Goal: Task Accomplishment & Management: Manage account settings

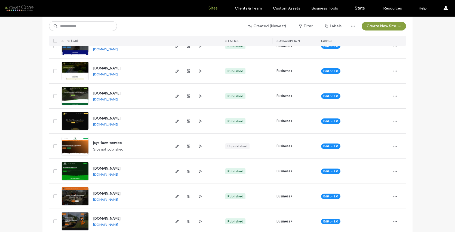
scroll to position [400, 0]
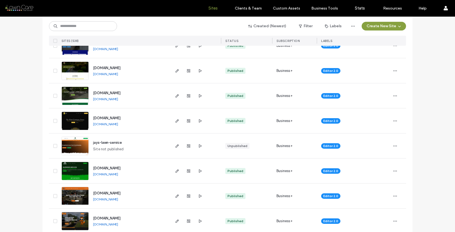
click at [84, 146] on img at bounding box center [75, 155] width 27 height 37
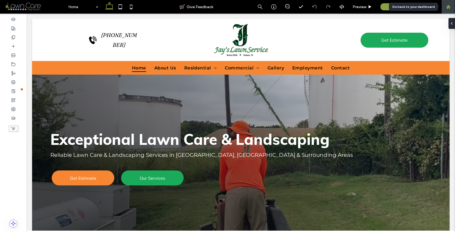
click at [448, 8] on icon at bounding box center [448, 7] width 5 height 5
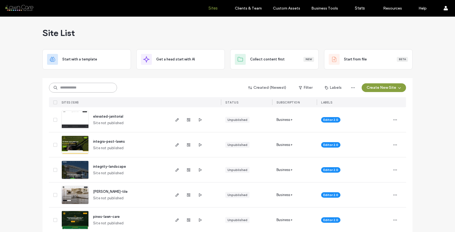
click at [91, 88] on input at bounding box center [83, 88] width 68 height 10
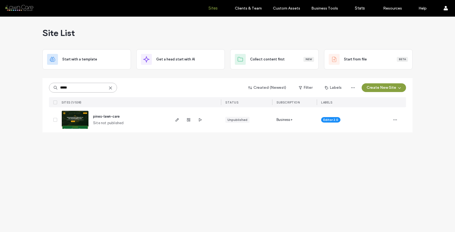
type input "*****"
click at [77, 121] on img at bounding box center [75, 129] width 27 height 37
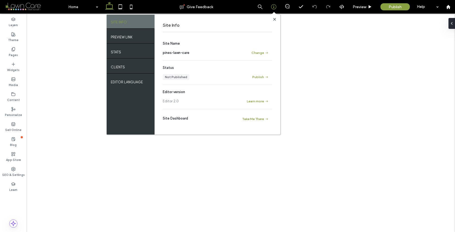
click at [131, 36] on label "PREVIEW LINK" at bounding box center [122, 35] width 22 height 7
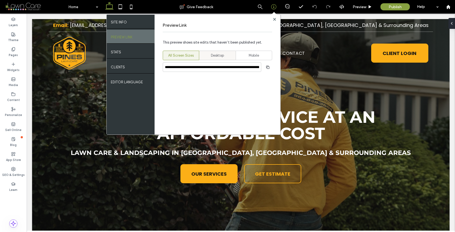
click at [215, 54] on span "Desktop" at bounding box center [217, 55] width 13 height 5
type input "**********"
click at [267, 68] on use "button" at bounding box center [267, 66] width 3 height 3
click at [275, 19] on use at bounding box center [274, 19] width 3 height 3
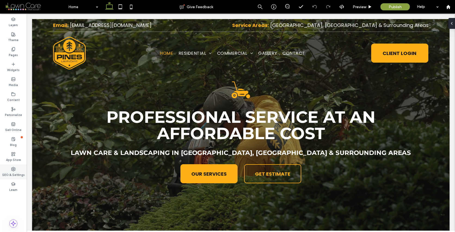
click at [13, 167] on use at bounding box center [13, 169] width 4 height 4
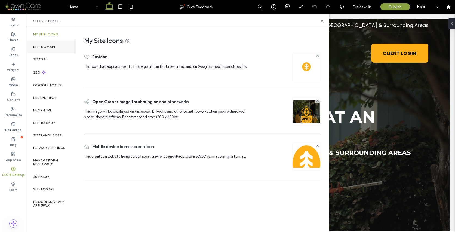
click at [55, 45] on label "Site Domain" at bounding box center [44, 47] width 22 height 4
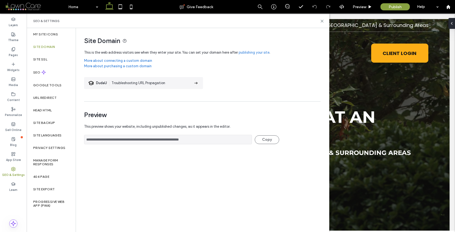
click at [253, 52] on link "publishing your site" at bounding box center [254, 52] width 31 height 5
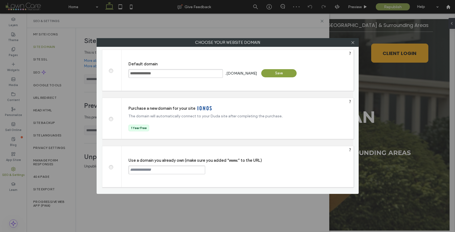
click at [111, 167] on span at bounding box center [111, 166] width 0 height 4
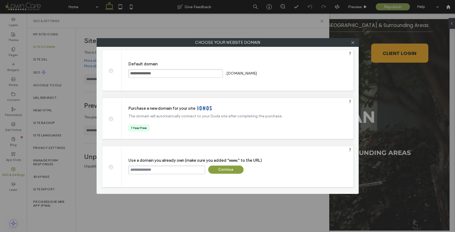
paste input "**********"
click at [130, 170] on input "**********" at bounding box center [167, 170] width 77 height 9
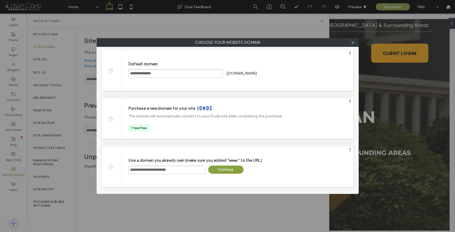
type input "**********"
click at [227, 168] on div "Continue" at bounding box center [225, 170] width 35 height 8
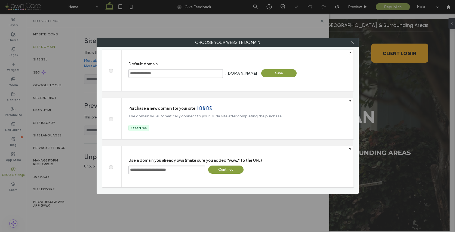
type input "**********"
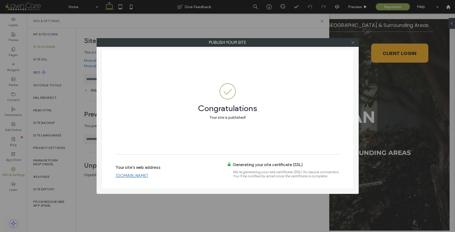
click at [355, 42] on icon at bounding box center [353, 43] width 4 height 4
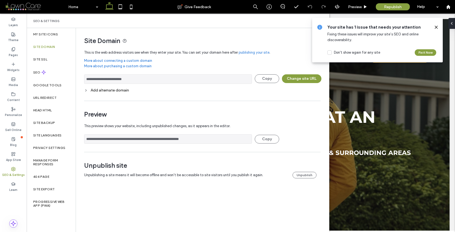
click at [436, 27] on icon at bounding box center [436, 27] width 4 height 4
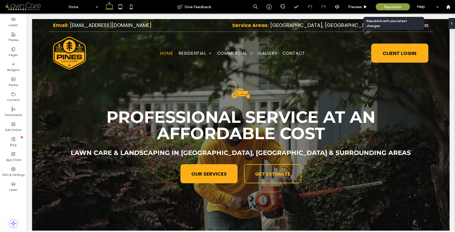
click at [391, 6] on span "Republish" at bounding box center [393, 7] width 18 height 5
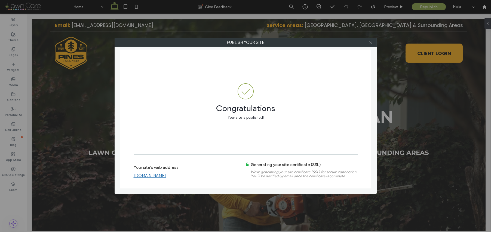
click at [371, 43] on icon at bounding box center [371, 43] width 4 height 4
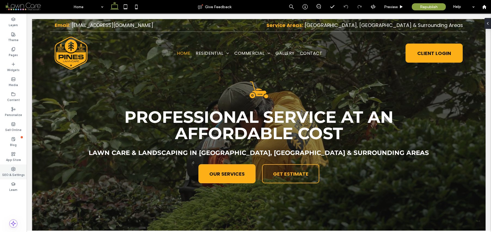
click at [13, 173] on label "SEO & Settings" at bounding box center [13, 174] width 23 height 6
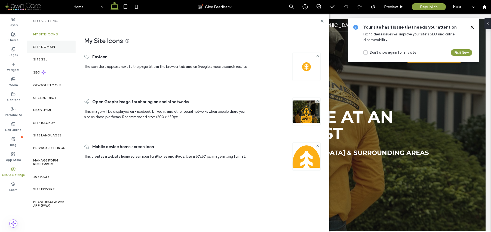
click at [57, 48] on div "Site Domain" at bounding box center [51, 47] width 49 height 13
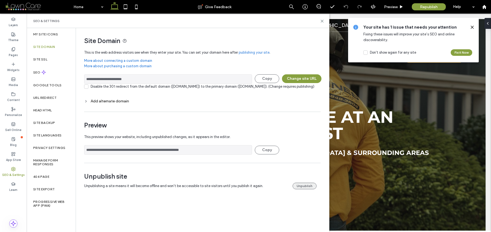
click at [309, 189] on button "Unpublish" at bounding box center [305, 186] width 24 height 7
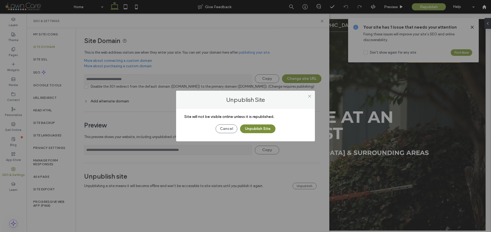
click at [262, 128] on button "Unpublish Site" at bounding box center [257, 128] width 35 height 9
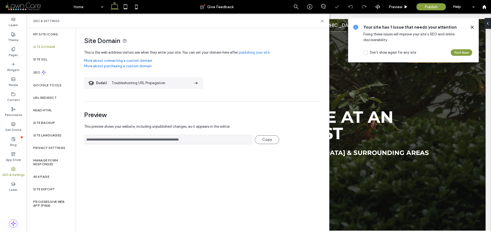
click at [455, 28] on icon at bounding box center [472, 27] width 4 height 4
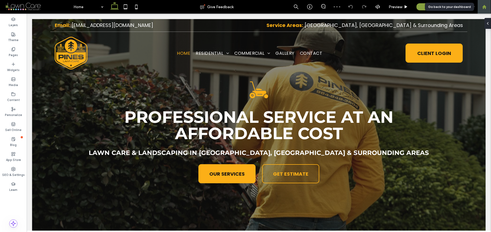
click at [455, 8] on use at bounding box center [484, 7] width 4 height 4
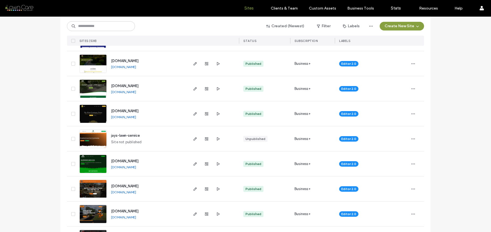
scroll to position [407, 0]
click at [93, 138] on img at bounding box center [93, 148] width 27 height 37
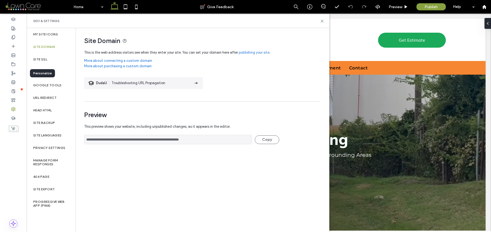
click at [249, 50] on link "publishing your site" at bounding box center [254, 52] width 31 height 5
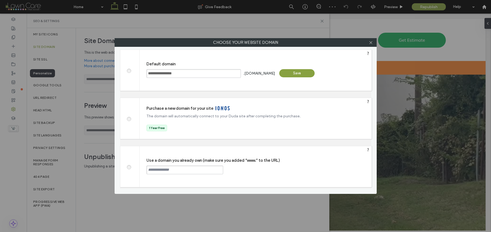
click at [129, 166] on span at bounding box center [129, 166] width 0 height 4
paste input "**********"
type input "**********"
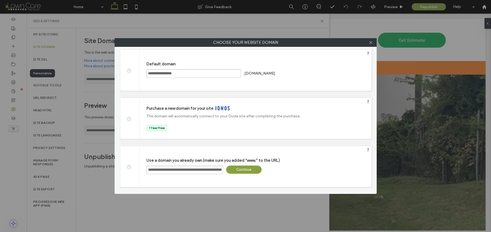
drag, startPoint x: 222, startPoint y: 168, endPoint x: 130, endPoint y: 170, distance: 92.3
click at [130, 170] on div "**********" at bounding box center [246, 166] width 252 height 41
paste input "**********"
click at [148, 169] on input "**********" at bounding box center [184, 170] width 77 height 9
type input "**********"
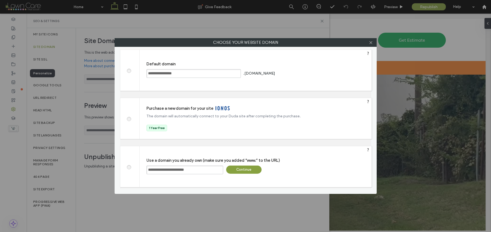
click at [241, 169] on div "Continue" at bounding box center [243, 170] width 35 height 8
type input "**********"
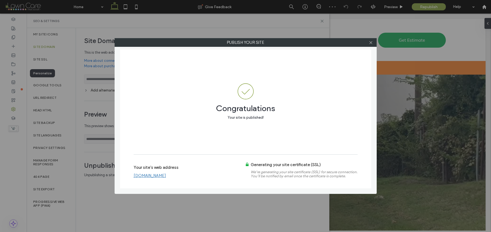
click at [166, 176] on link "www.jayslawnservicedfw.com" at bounding box center [150, 175] width 32 height 5
click at [370, 42] on icon at bounding box center [371, 43] width 4 height 4
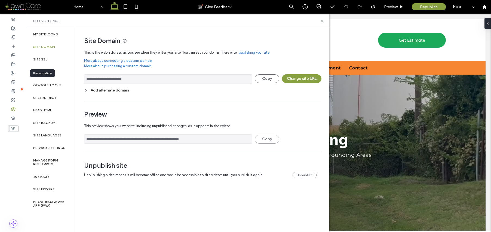
click at [322, 21] on icon at bounding box center [322, 21] width 4 height 4
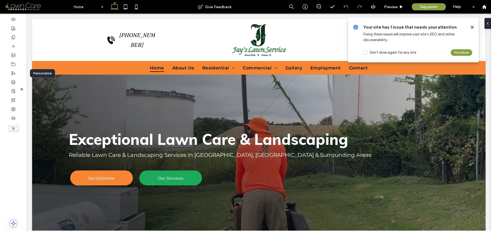
click at [472, 26] on icon at bounding box center [472, 27] width 4 height 4
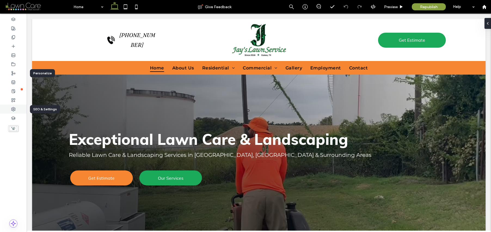
click at [14, 108] on icon at bounding box center [13, 109] width 4 height 4
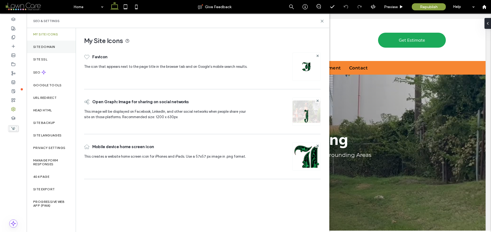
click at [44, 47] on label "Site Domain" at bounding box center [44, 47] width 22 height 4
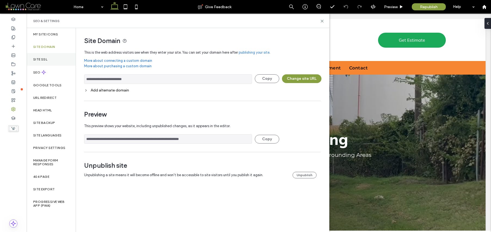
click at [47, 60] on div "Site SSL" at bounding box center [51, 59] width 49 height 13
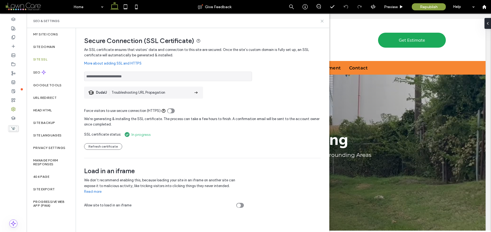
click at [322, 20] on icon at bounding box center [322, 21] width 4 height 4
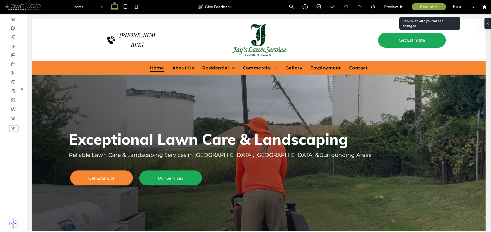
click at [434, 7] on span "Republish" at bounding box center [429, 7] width 18 height 5
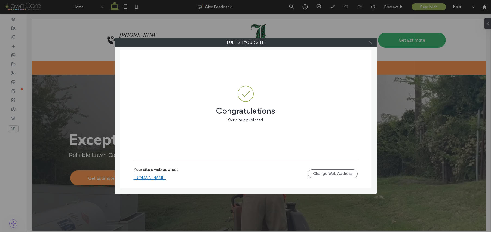
click at [371, 42] on use at bounding box center [371, 42] width 3 height 3
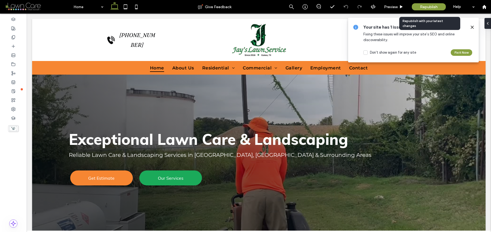
click at [436, 6] on span "Republish" at bounding box center [429, 7] width 18 height 5
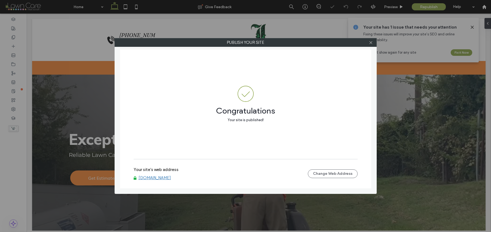
click at [171, 178] on link "www.jayslawnservicedfw.com" at bounding box center [155, 177] width 32 height 5
click at [371, 43] on icon at bounding box center [371, 43] width 4 height 4
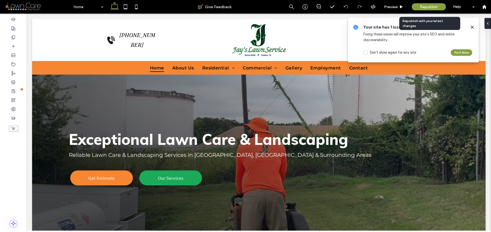
click at [420, 7] on span "Republish" at bounding box center [429, 7] width 18 height 5
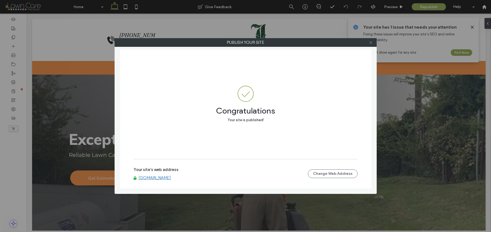
click at [372, 42] on icon at bounding box center [371, 43] width 4 height 4
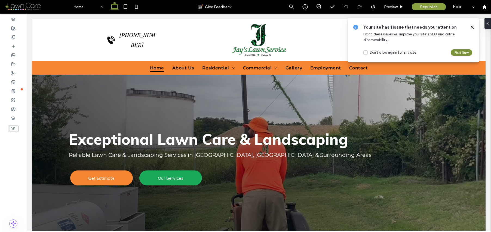
click at [457, 52] on button "Fix it Now" at bounding box center [462, 52] width 22 height 7
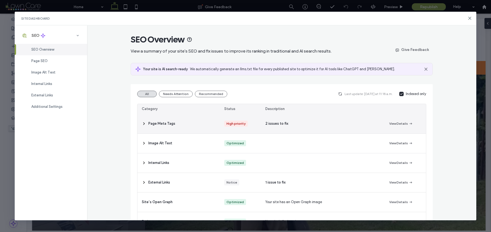
click at [278, 125] on span "2 issues to fix" at bounding box center [276, 123] width 23 height 5
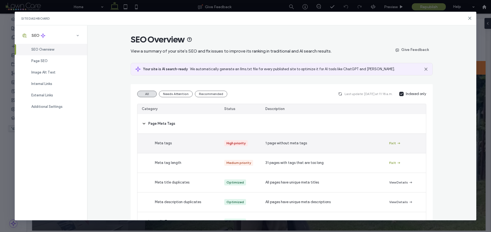
scroll to position [1, 0]
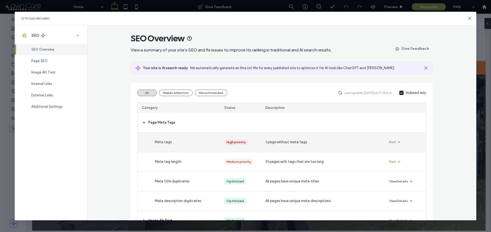
click at [389, 142] on button "Fix It" at bounding box center [395, 142] width 12 height 7
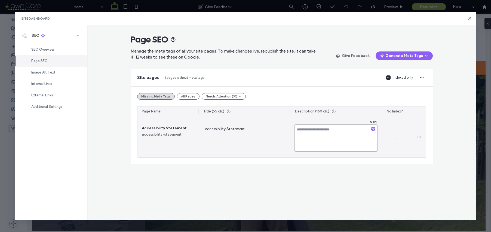
click at [303, 133] on textarea at bounding box center [336, 137] width 83 height 27
type textarea "**********"
click at [268, 154] on div "Accessibility Statement" at bounding box center [245, 137] width 92 height 41
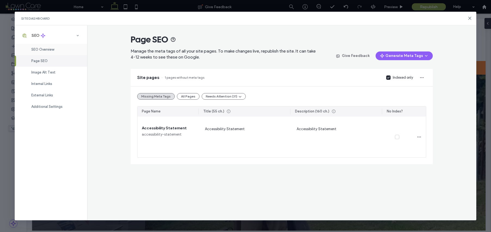
click at [52, 51] on span "SEO Overview" at bounding box center [42, 49] width 23 height 4
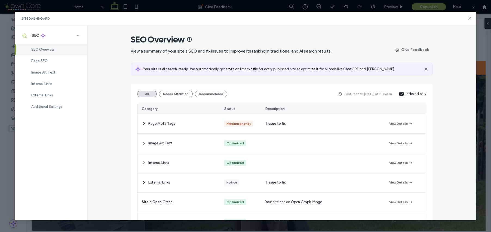
click at [469, 18] on use at bounding box center [470, 18] width 2 height 2
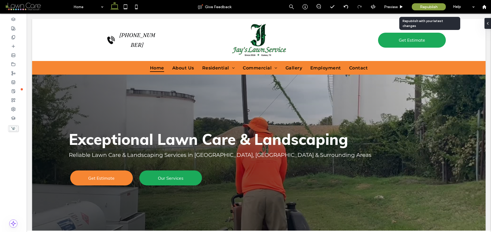
click at [431, 5] on span "Republish" at bounding box center [429, 7] width 18 height 5
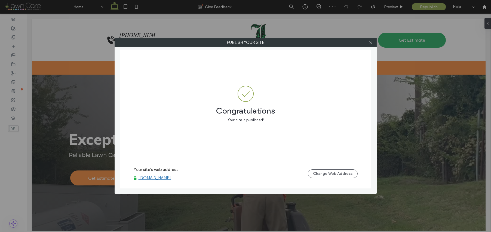
click at [153, 176] on link "www.jayslawnservicedfw.com" at bounding box center [155, 177] width 32 height 5
click at [371, 42] on use at bounding box center [371, 42] width 3 height 3
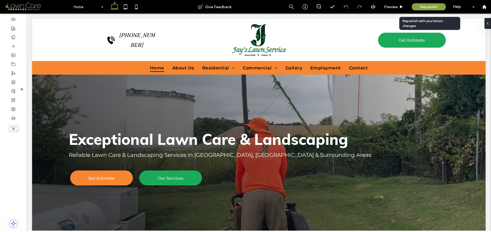
click at [422, 7] on span "Republish" at bounding box center [429, 7] width 18 height 5
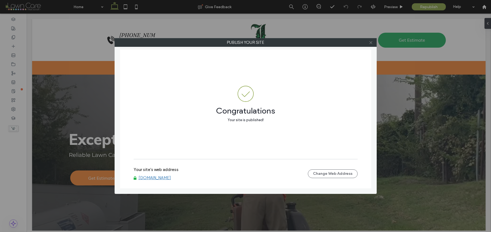
click at [371, 42] on icon at bounding box center [371, 43] width 4 height 4
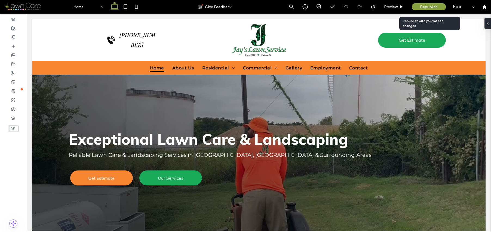
click at [426, 8] on span "Republish" at bounding box center [429, 7] width 18 height 5
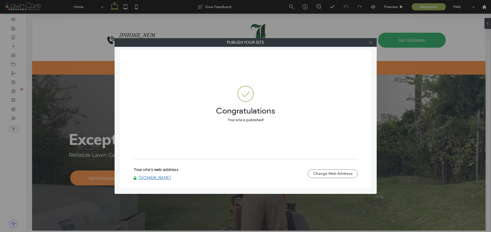
click at [371, 42] on use at bounding box center [371, 42] width 3 height 3
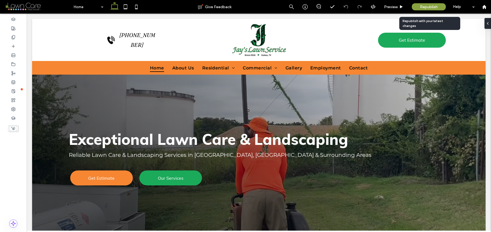
click at [424, 5] on span "Republish" at bounding box center [429, 7] width 18 height 5
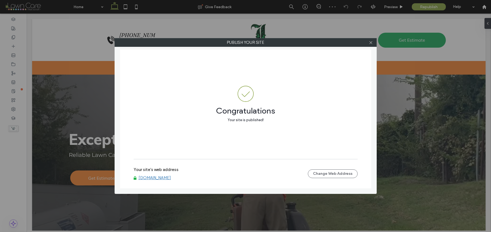
click at [171, 178] on link "www.jayslawnservicedfw.com" at bounding box center [155, 177] width 32 height 5
click at [371, 42] on use at bounding box center [371, 42] width 3 height 3
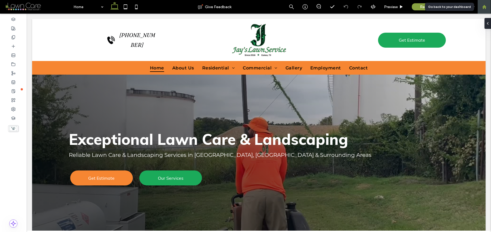
click at [483, 7] on use at bounding box center [484, 7] width 4 height 4
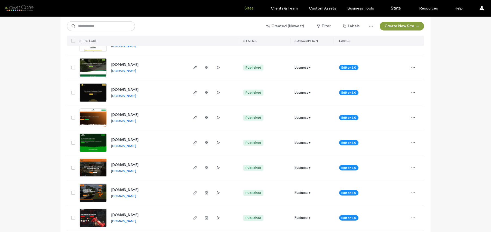
scroll to position [429, 0]
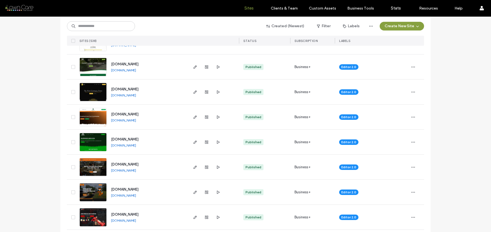
click at [124, 121] on link "[DOMAIN_NAME]" at bounding box center [123, 120] width 25 height 4
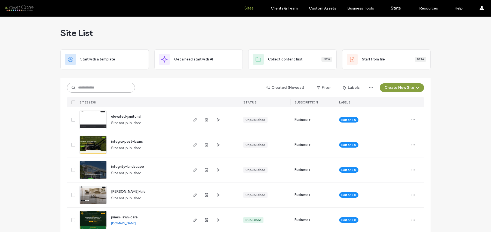
click at [106, 92] on input at bounding box center [101, 88] width 68 height 10
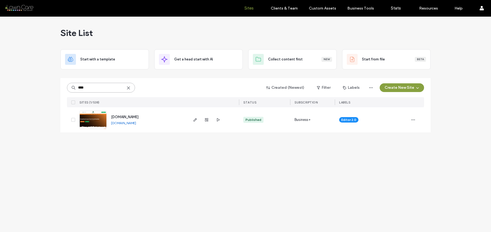
type input "****"
click at [122, 123] on link "www.jayslawnservicedfw.com" at bounding box center [123, 123] width 25 height 4
click at [413, 121] on icon "button" at bounding box center [413, 120] width 4 height 4
click at [91, 122] on img at bounding box center [93, 129] width 27 height 37
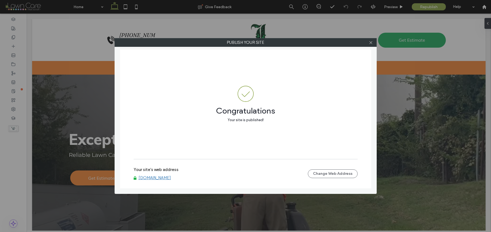
click at [151, 178] on link "[DOMAIN_NAME]" at bounding box center [155, 177] width 32 height 5
click at [370, 44] on icon at bounding box center [371, 43] width 4 height 4
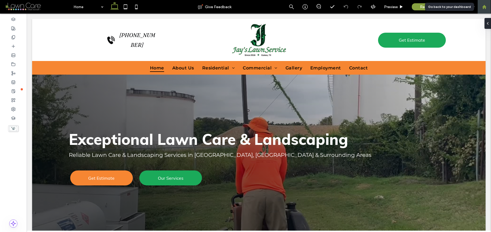
click at [483, 7] on use at bounding box center [484, 7] width 4 height 4
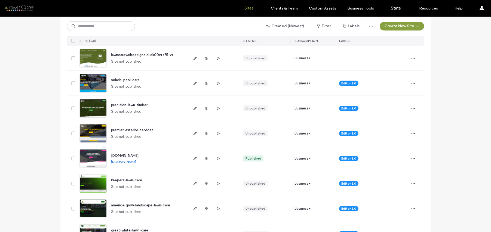
scroll to position [188, 0]
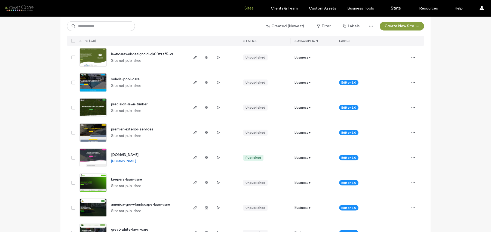
click at [91, 130] on img at bounding box center [93, 142] width 27 height 37
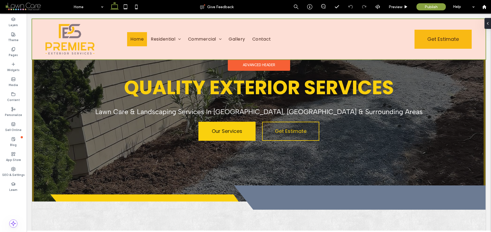
scroll to position [3, 0]
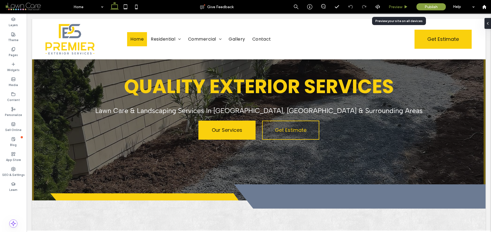
click at [396, 7] on span "Preview" at bounding box center [396, 7] width 14 height 5
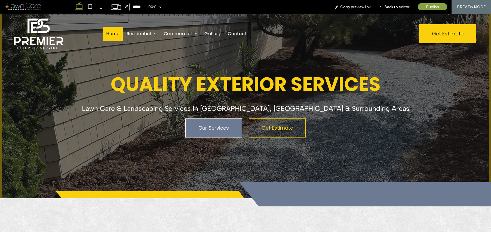
click at [207, 129] on span "Our Services" at bounding box center [214, 127] width 30 height 13
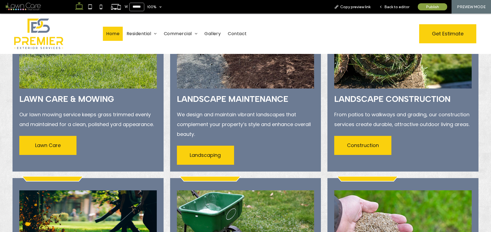
scroll to position [863, 0]
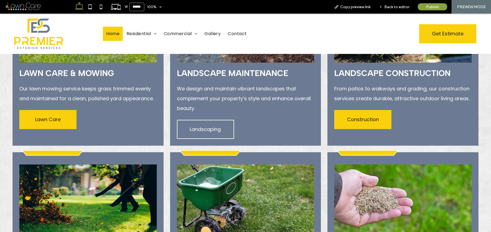
click at [211, 131] on span "Landscaping" at bounding box center [205, 129] width 31 height 13
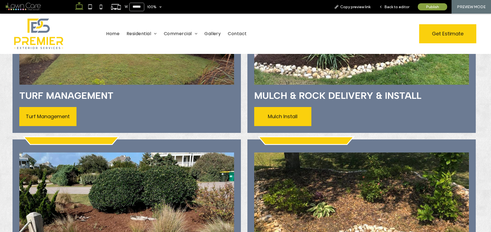
scroll to position [531, 0]
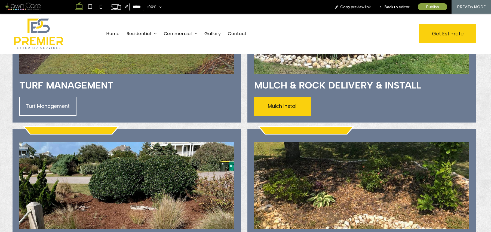
click at [60, 107] on span "Turf Management" at bounding box center [48, 106] width 44 height 13
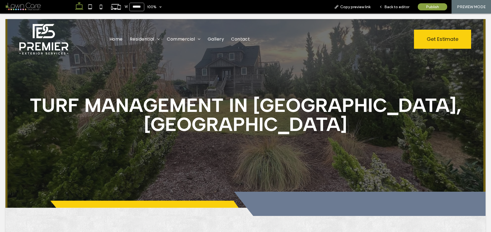
scroll to position [0, 0]
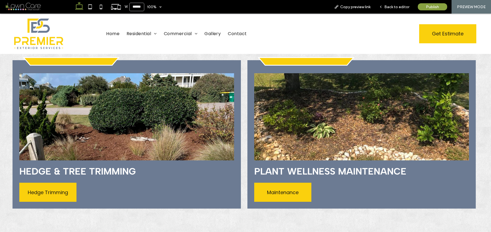
scroll to position [590, 0]
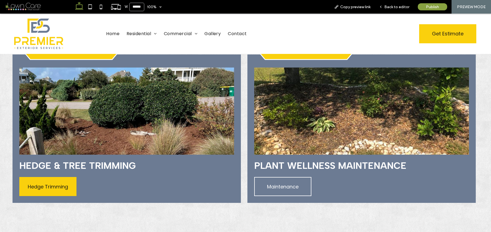
click at [267, 180] on span "Maintenance" at bounding box center [283, 186] width 32 height 13
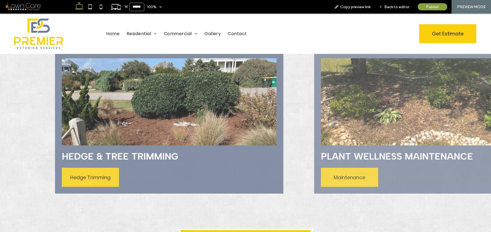
scroll to position [615, 0]
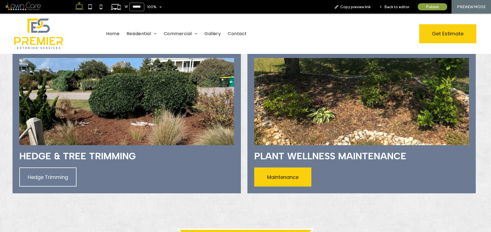
click at [35, 177] on span "Hedge Trimming" at bounding box center [48, 177] width 40 height 13
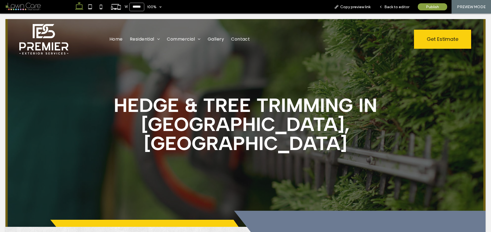
scroll to position [0, 0]
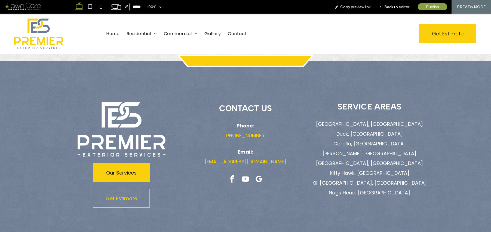
scroll to position [820, 0]
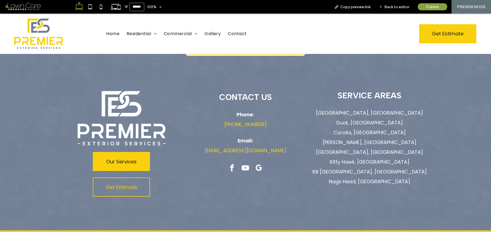
click at [359, 178] on link "Nags Head, NC" at bounding box center [369, 181] width 81 height 7
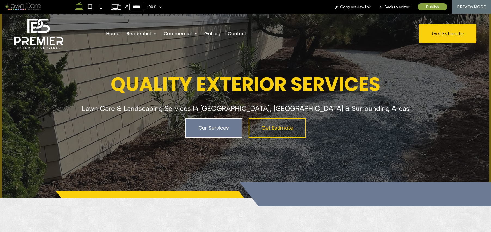
click at [216, 127] on span "Our Services" at bounding box center [214, 127] width 30 height 13
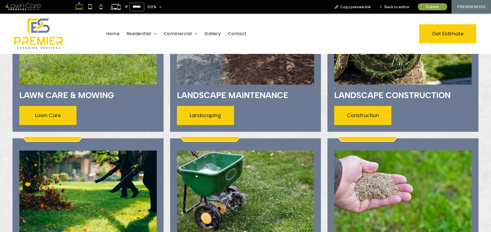
scroll to position [777, 0]
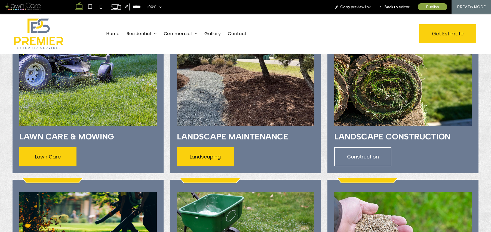
click at [355, 150] on span "Construction" at bounding box center [363, 156] width 32 height 13
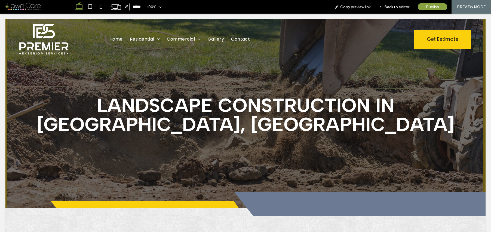
scroll to position [0, 0]
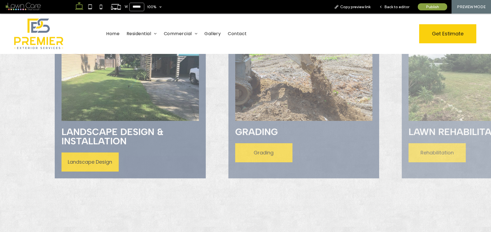
scroll to position [513, 0]
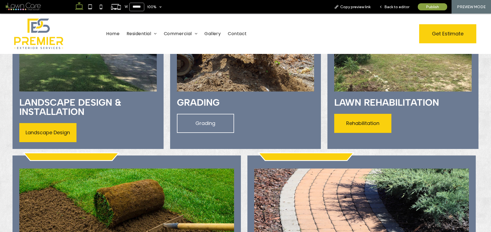
click at [202, 122] on span "Grading" at bounding box center [206, 123] width 20 height 13
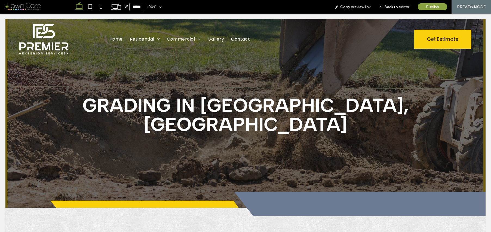
scroll to position [0, 0]
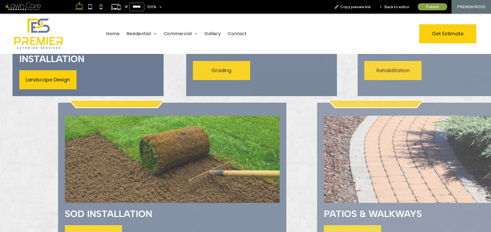
scroll to position [557, 0]
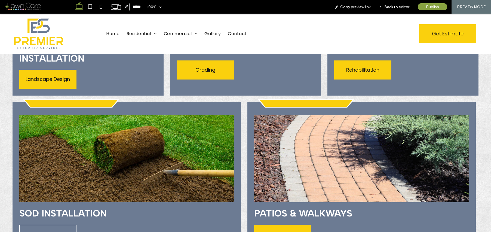
click at [56, 225] on link "Sod" at bounding box center [47, 234] width 57 height 19
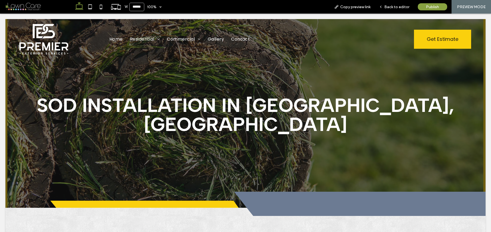
scroll to position [0, 0]
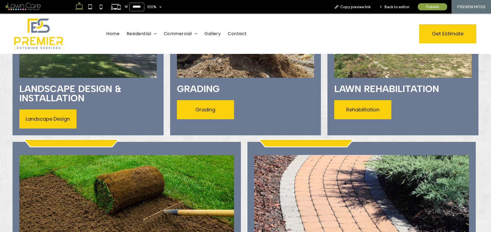
scroll to position [488, 0]
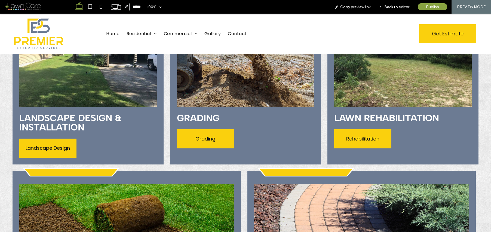
click at [344, 138] on div "Lawn Rehabilitation Rehabilitation" at bounding box center [403, 86] width 151 height 157
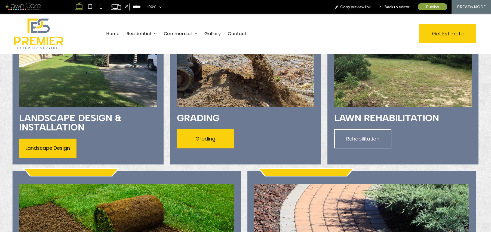
click at [342, 130] on link "Rehabilitation" at bounding box center [362, 138] width 57 height 19
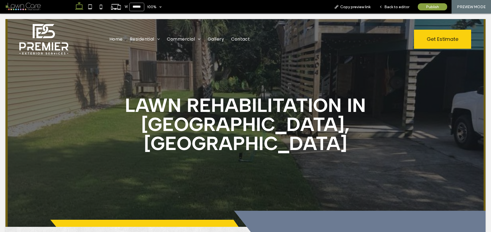
scroll to position [0, 0]
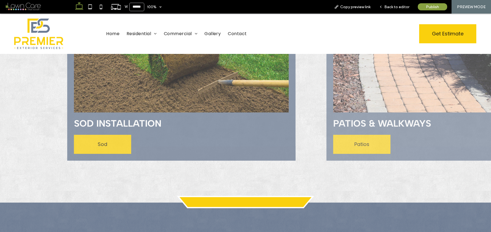
scroll to position [678, 0]
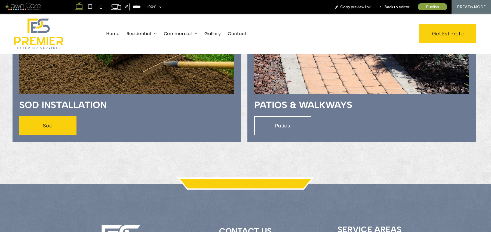
click at [291, 116] on link "Patios" at bounding box center [282, 125] width 57 height 19
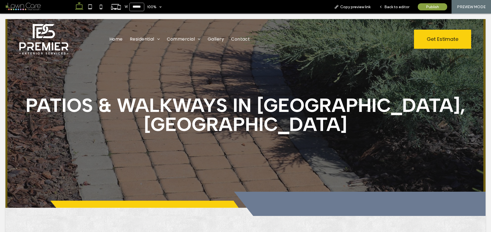
scroll to position [0, 0]
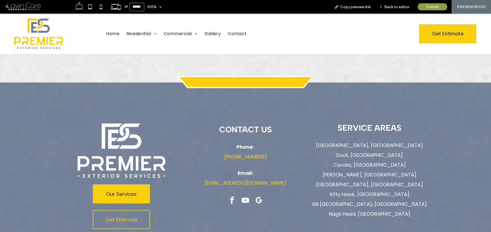
scroll to position [786, 0]
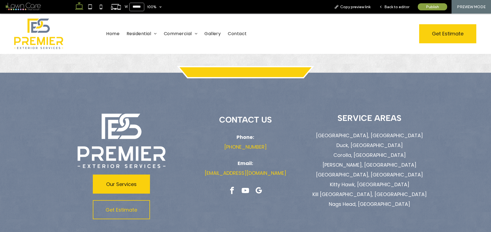
click at [364, 191] on link "Kill Devil Hills, NC" at bounding box center [370, 194] width 114 height 7
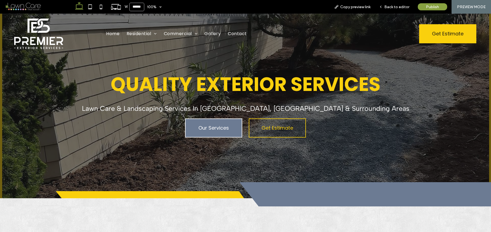
click at [219, 127] on span "Our Services" at bounding box center [214, 127] width 30 height 13
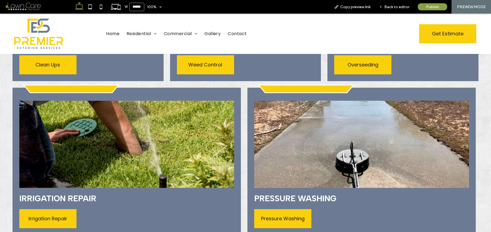
scroll to position [940, 0]
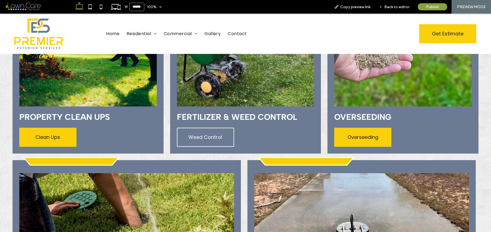
click at [225, 128] on link "Weed Control" at bounding box center [205, 137] width 57 height 19
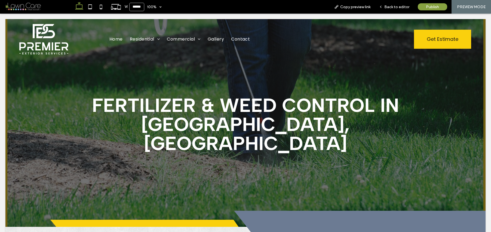
scroll to position [0, 0]
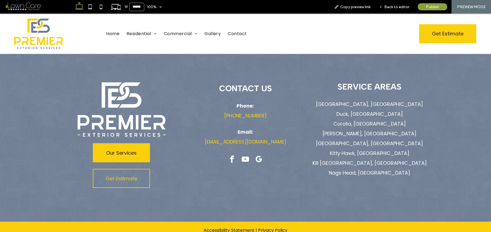
scroll to position [1118, 0]
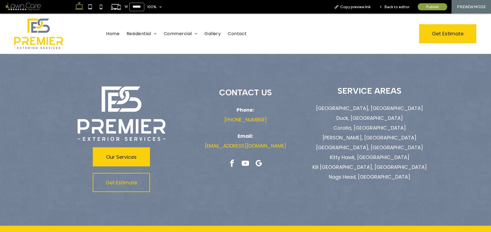
click at [367, 144] on link "Southern Shores, NC" at bounding box center [369, 147] width 107 height 7
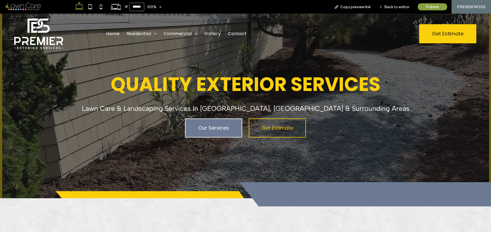
click at [218, 126] on span "Our Services" at bounding box center [214, 127] width 30 height 13
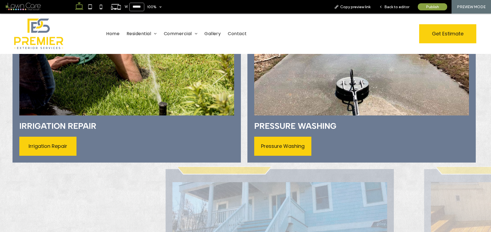
scroll to position [1096, 0]
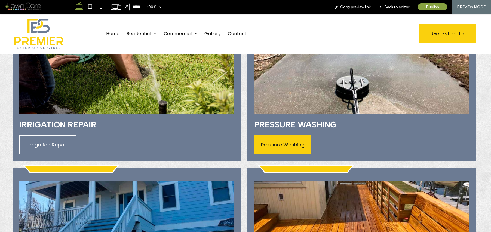
click at [53, 138] on span "Irrigation Repair" at bounding box center [48, 144] width 39 height 13
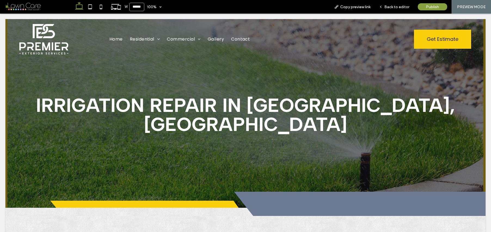
scroll to position [0, 0]
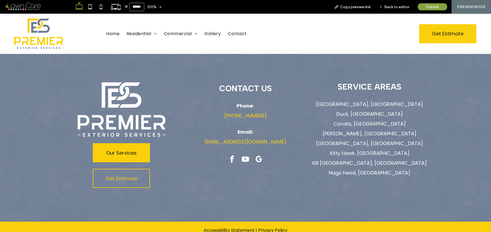
scroll to position [1093, 0]
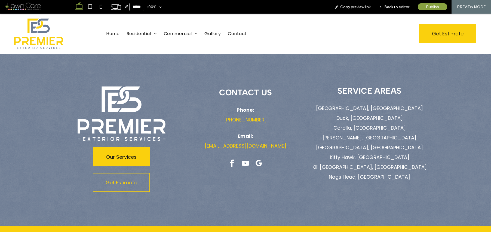
click at [355, 134] on link "Carolina Dunes, NC" at bounding box center [370, 137] width 94 height 7
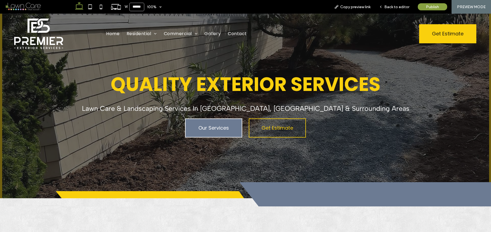
click at [209, 128] on span "Our Services" at bounding box center [214, 127] width 30 height 13
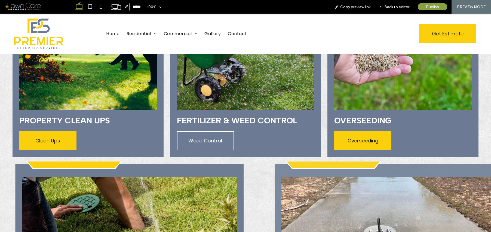
scroll to position [962, 0]
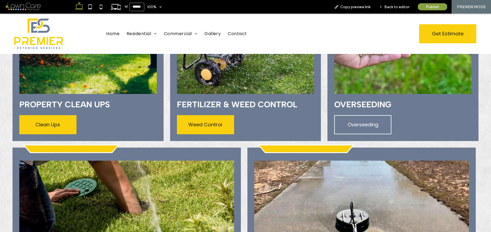
click at [361, 118] on span "Overseeding" at bounding box center [363, 124] width 31 height 13
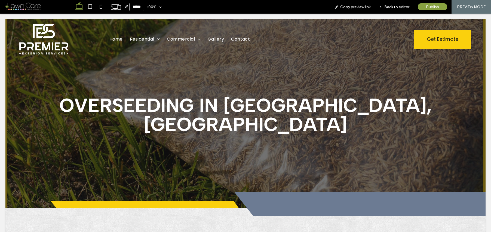
scroll to position [0, 0]
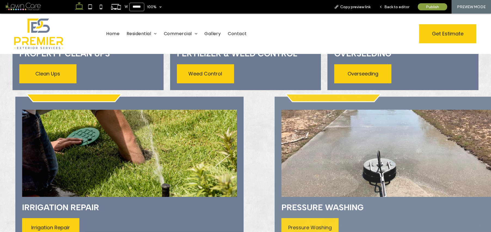
scroll to position [738, 0]
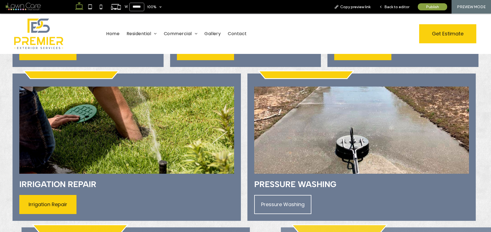
click at [288, 198] on span "Pressure Washing" at bounding box center [283, 204] width 44 height 13
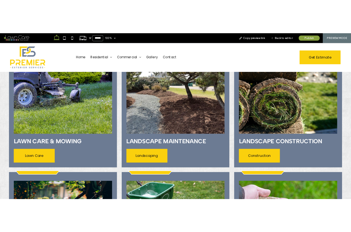
scroll to position [496, 0]
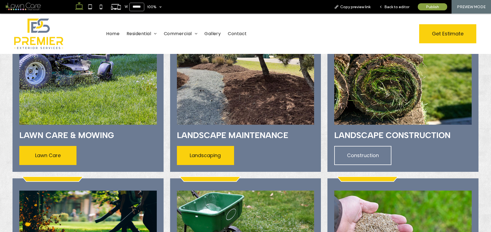
click at [347, 157] on span "Construction" at bounding box center [363, 155] width 32 height 13
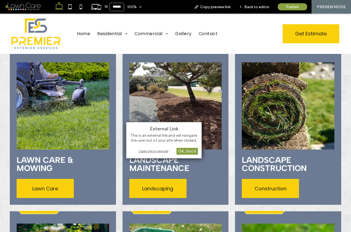
click at [157, 152] on div "Open link in new tab" at bounding box center [164, 151] width 68 height 6
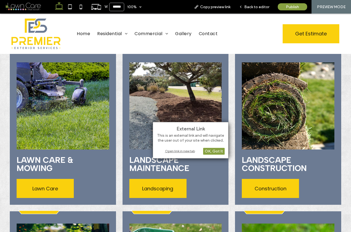
click at [184, 150] on div "Open link in new tab" at bounding box center [191, 151] width 68 height 6
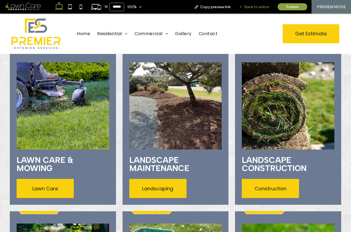
click at [256, 7] on span "Back to editor" at bounding box center [256, 7] width 25 height 5
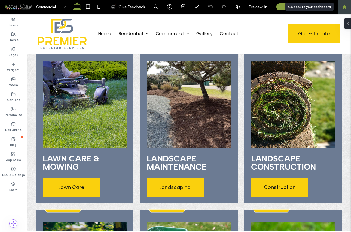
click at [345, 6] on use at bounding box center [344, 7] width 4 height 4
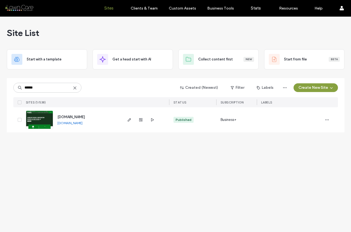
type input "******"
click at [77, 124] on link "[DOMAIN_NAME]" at bounding box center [69, 123] width 25 height 4
click at [36, 119] on img at bounding box center [39, 129] width 27 height 37
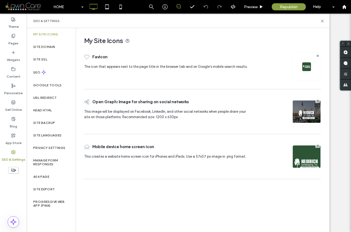
click at [41, 60] on label "Site SSL" at bounding box center [40, 59] width 14 height 4
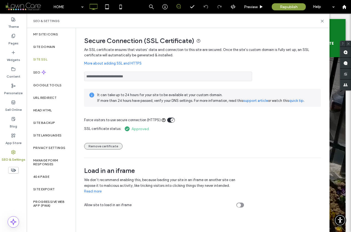
click at [113, 146] on button "Remove certificate" at bounding box center [103, 146] width 38 height 7
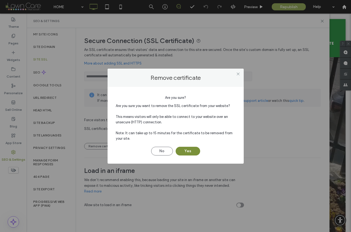
click at [191, 153] on button "Yes" at bounding box center [188, 151] width 25 height 9
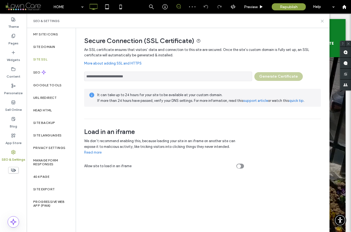
click at [322, 21] on use at bounding box center [322, 21] width 2 height 2
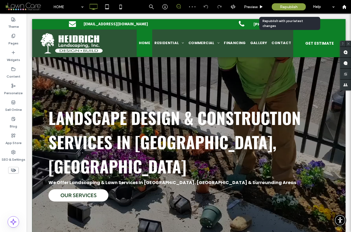
click at [294, 6] on span "Republish" at bounding box center [289, 7] width 18 height 5
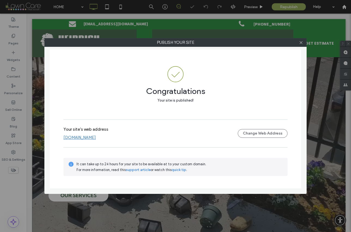
click at [96, 138] on link "[DOMAIN_NAME]" at bounding box center [79, 137] width 32 height 5
click at [302, 43] on icon at bounding box center [301, 43] width 4 height 4
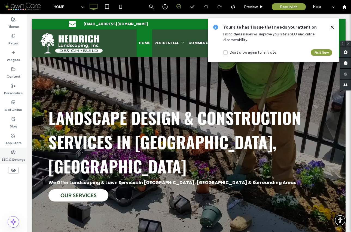
click at [9, 155] on label "SEO & Settings" at bounding box center [14, 158] width 24 height 8
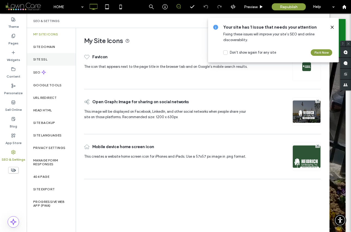
click at [45, 61] on label "Site SSL" at bounding box center [40, 59] width 14 height 4
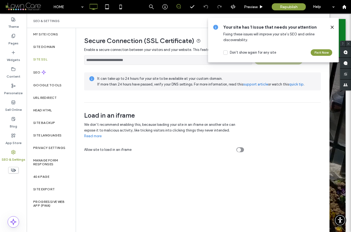
click at [331, 27] on icon at bounding box center [332, 27] width 4 height 4
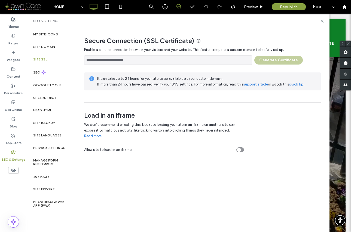
click at [278, 60] on div "**********" at bounding box center [202, 59] width 237 height 12
click at [228, 60] on input "**********" at bounding box center [168, 60] width 168 height 10
click at [275, 60] on div "**********" at bounding box center [202, 59] width 237 height 12
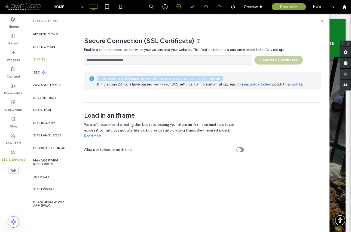
click at [275, 60] on div "**********" at bounding box center [202, 59] width 237 height 12
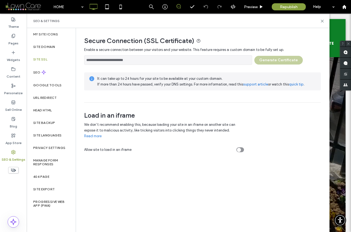
click at [285, 47] on span "Enable a secure connection between your visitors and your website. This feature…" at bounding box center [202, 49] width 237 height 5
click at [322, 20] on icon at bounding box center [322, 21] width 4 height 4
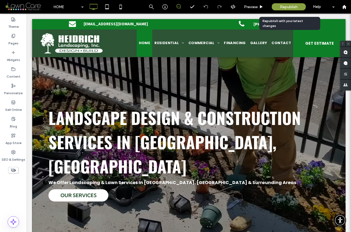
click at [294, 4] on div "Republish" at bounding box center [289, 6] width 34 height 7
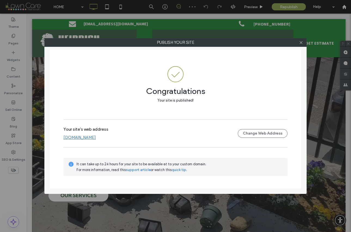
click at [96, 138] on link "[DOMAIN_NAME]" at bounding box center [79, 137] width 32 height 5
click at [301, 43] on use at bounding box center [301, 42] width 3 height 3
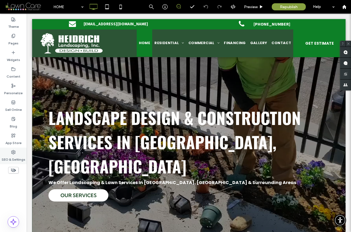
click at [16, 156] on label "SEO & Settings" at bounding box center [14, 158] width 24 height 8
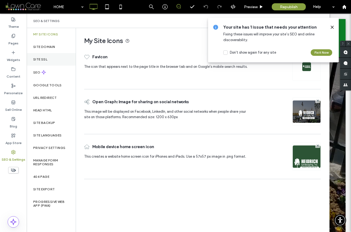
click at [42, 60] on label "Site SSL" at bounding box center [40, 59] width 14 height 4
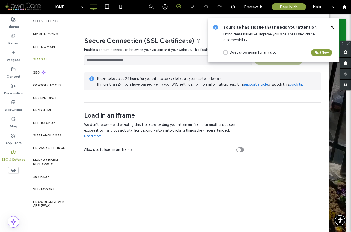
click at [333, 26] on icon at bounding box center [332, 27] width 4 height 4
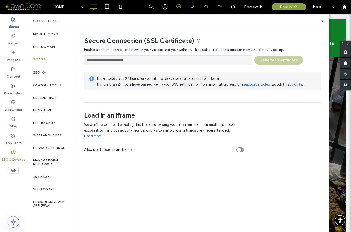
click at [277, 58] on div "**********" at bounding box center [202, 59] width 237 height 12
click at [321, 21] on icon at bounding box center [322, 21] width 4 height 4
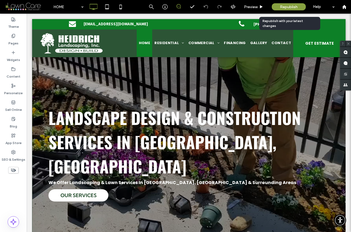
click at [284, 5] on span "Republish" at bounding box center [289, 7] width 18 height 5
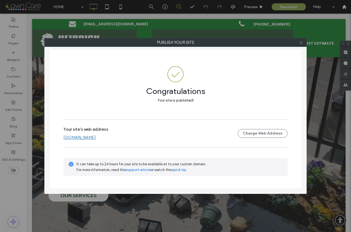
click at [299, 42] on icon at bounding box center [301, 43] width 4 height 4
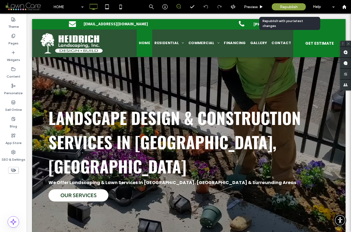
click at [285, 10] on div "Republish" at bounding box center [289, 6] width 34 height 7
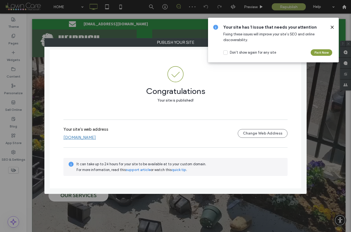
click at [332, 25] on icon at bounding box center [332, 27] width 4 height 4
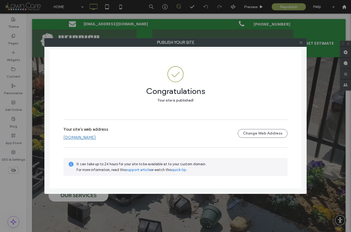
click at [302, 43] on icon at bounding box center [301, 43] width 4 height 4
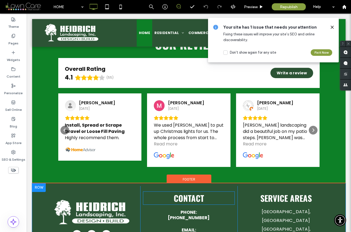
scroll to position [1514, 0]
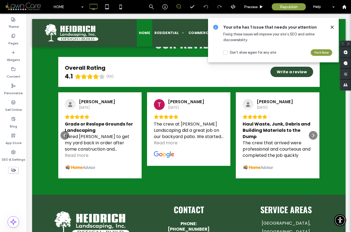
click at [332, 26] on icon at bounding box center [332, 27] width 4 height 4
